Goal: Information Seeking & Learning: Find specific fact

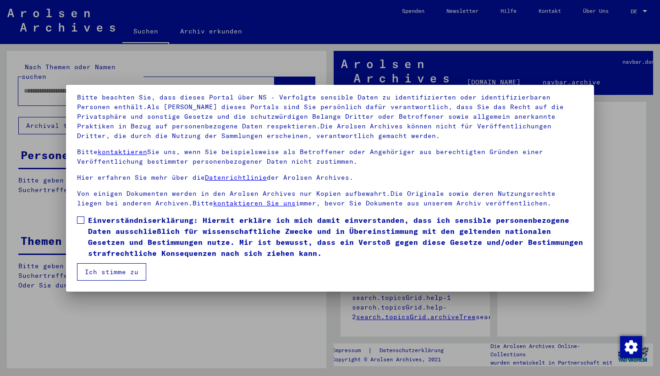
click at [638, 8] on div at bounding box center [330, 188] width 660 height 376
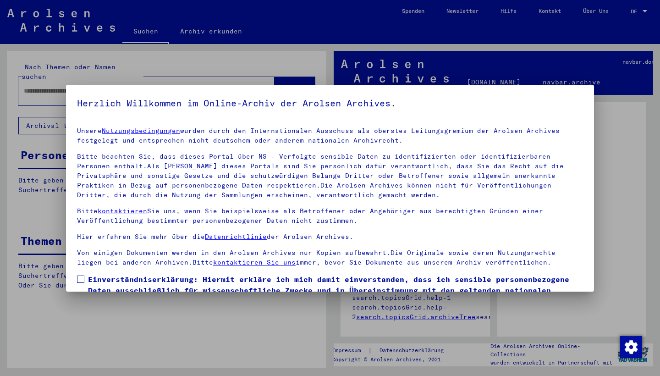
click at [637, 14] on div at bounding box center [330, 188] width 660 height 376
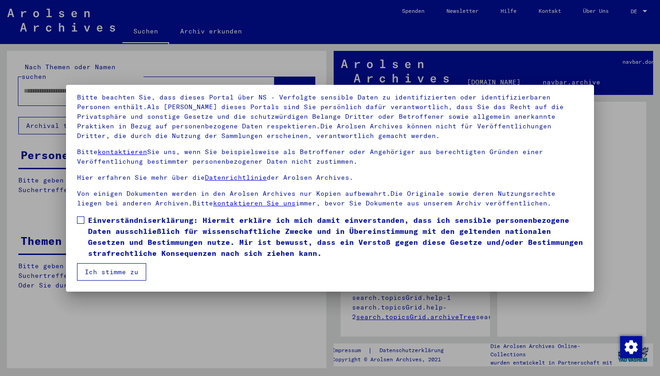
scroll to position [59, 0]
click at [81, 219] on span at bounding box center [80, 219] width 7 height 7
click at [90, 268] on button "Ich stimme zu" at bounding box center [111, 271] width 69 height 17
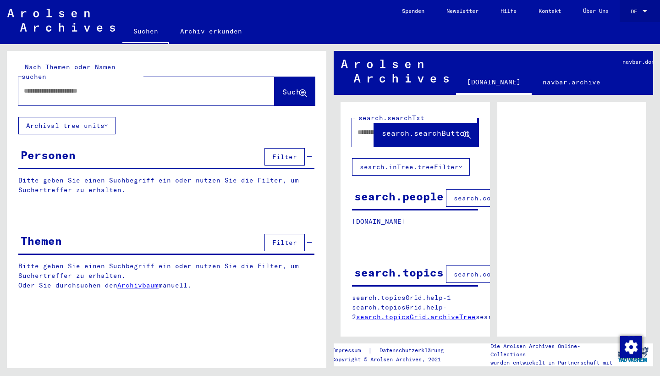
click at [638, 13] on span "DE" at bounding box center [635, 11] width 10 height 6
click at [101, 87] on div at bounding box center [330, 188] width 660 height 376
click at [104, 86] on input "text" at bounding box center [138, 91] width 229 height 10
type input "******"
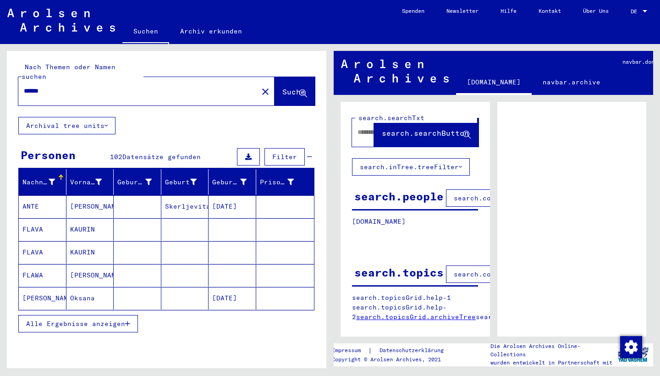
click at [93, 319] on span "Alle Ergebnisse anzeigen" at bounding box center [75, 323] width 99 height 8
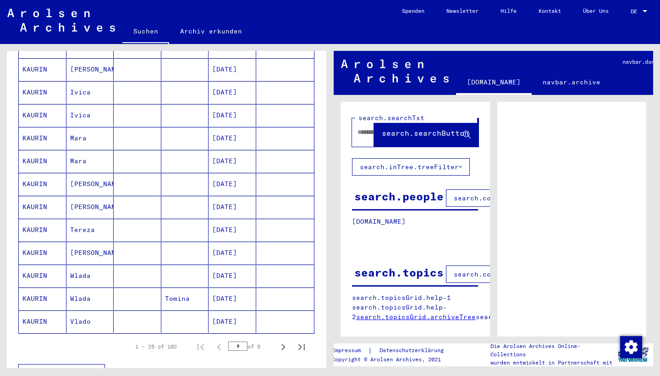
scroll to position [436, 0]
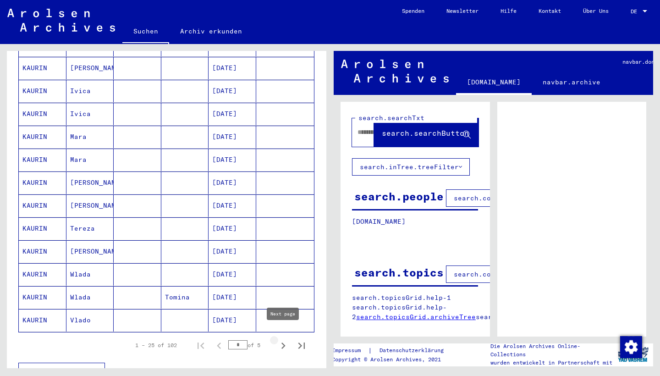
click at [282, 339] on icon "Next page" at bounding box center [283, 345] width 13 height 13
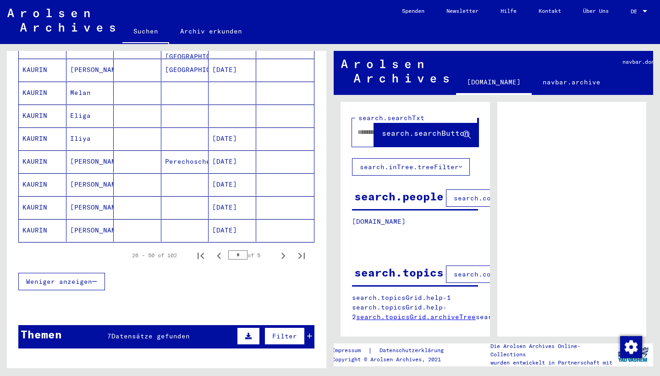
scroll to position [571, 0]
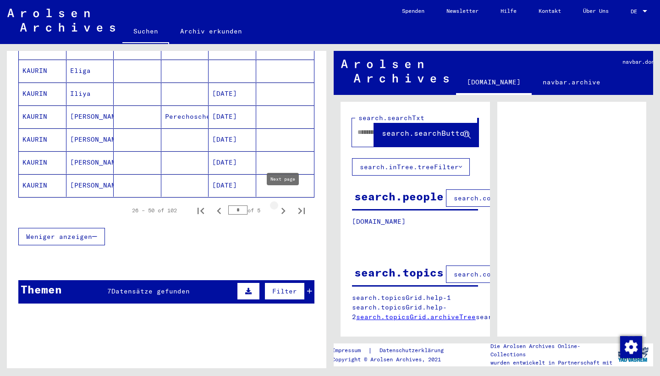
click at [281, 204] on icon "Next page" at bounding box center [283, 210] width 13 height 13
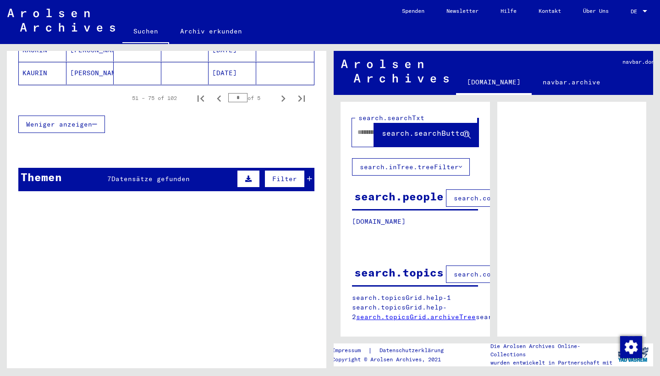
scroll to position [606, 0]
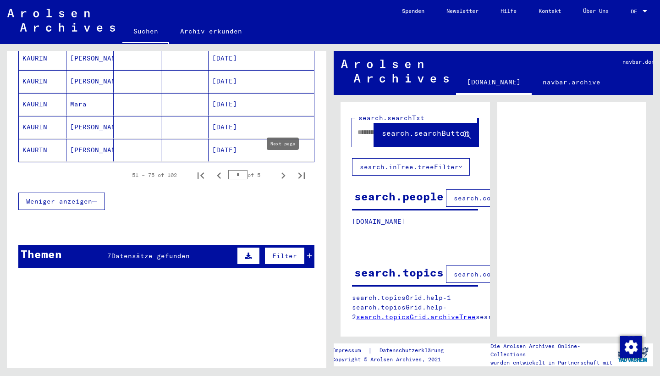
click at [284, 169] on icon "Next page" at bounding box center [283, 175] width 13 height 13
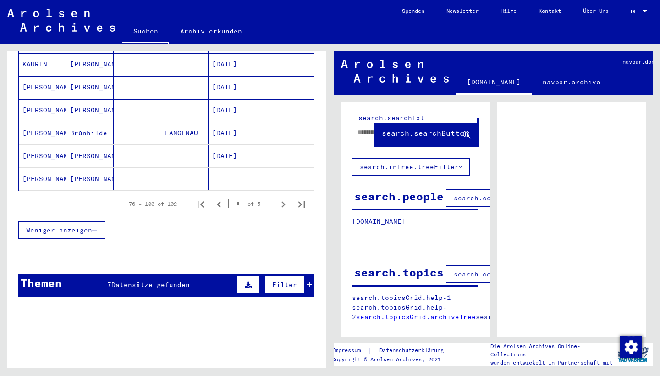
scroll to position [580, 0]
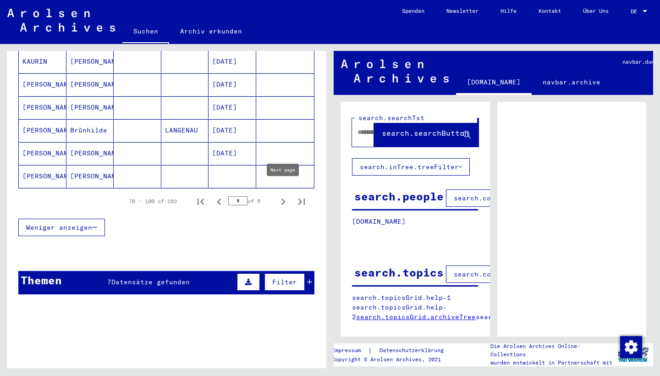
click at [282, 195] on icon "Next page" at bounding box center [283, 201] width 13 height 13
type input "*"
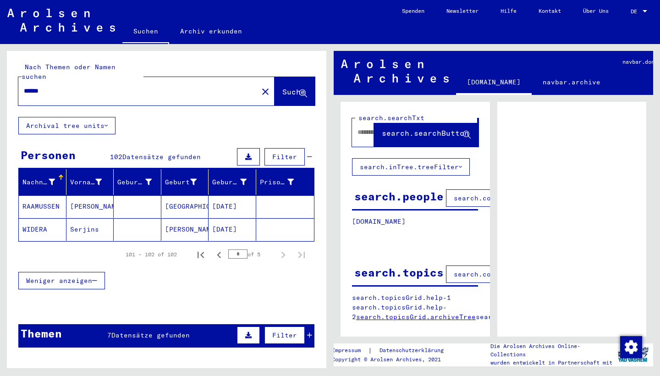
scroll to position [0, 0]
click at [122, 331] on span "Datensätze gefunden" at bounding box center [150, 335] width 78 height 8
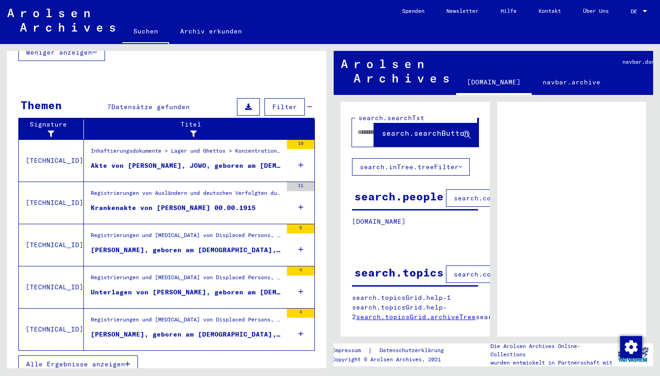
click at [92, 360] on span "Alle Ergebnisse anzeigen" at bounding box center [75, 364] width 99 height 8
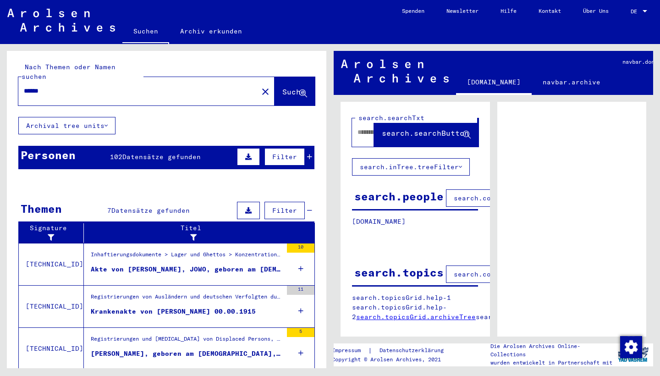
click at [87, 151] on div "Personen 102 Datensätze gefunden Filter" at bounding box center [166, 157] width 296 height 23
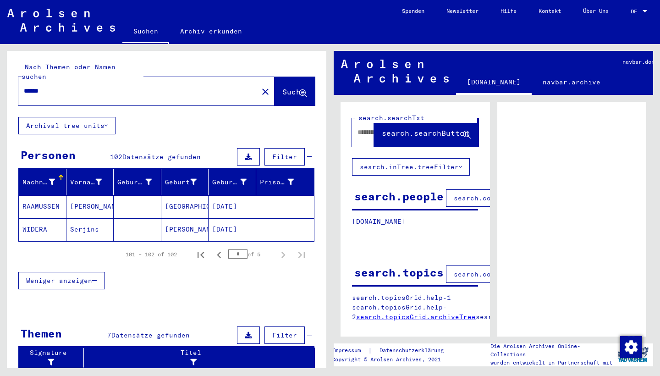
click at [49, 276] on span "Weniger anzeigen" at bounding box center [59, 280] width 66 height 8
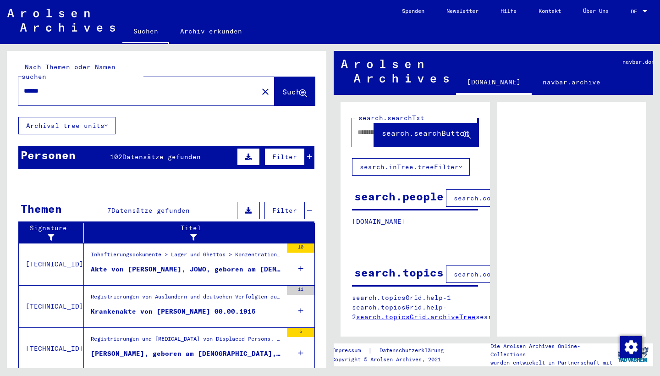
click at [110, 153] on span "102" at bounding box center [116, 157] width 12 height 8
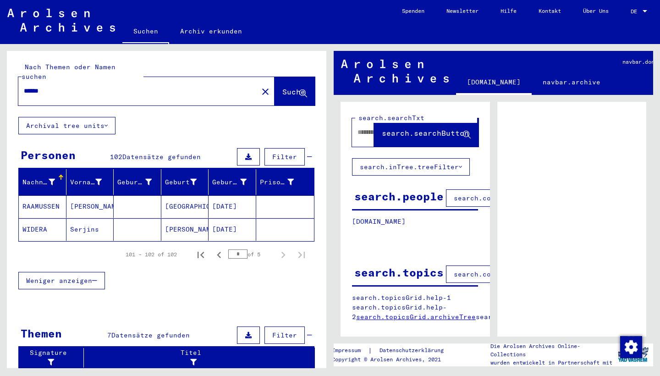
click at [81, 86] on input "******" at bounding box center [138, 91] width 229 height 10
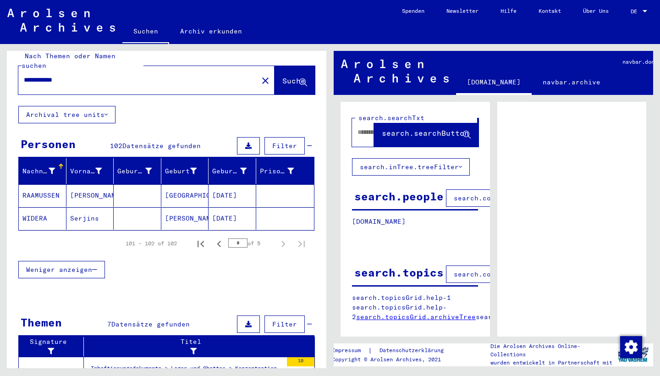
click at [290, 76] on span "Suche" at bounding box center [293, 80] width 23 height 9
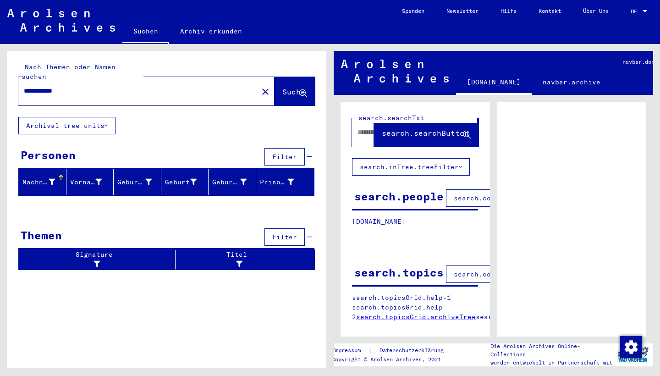
click at [104, 88] on div "**********" at bounding box center [135, 91] width 234 height 21
click at [80, 86] on input "**********" at bounding box center [138, 91] width 229 height 10
type input "*"
type input "********"
